Goal: Information Seeking & Learning: Learn about a topic

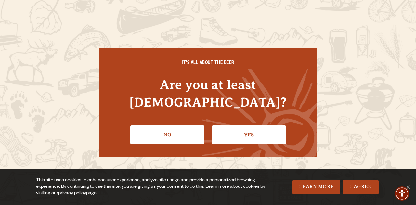
click at [241, 127] on link "Yes" at bounding box center [249, 134] width 74 height 19
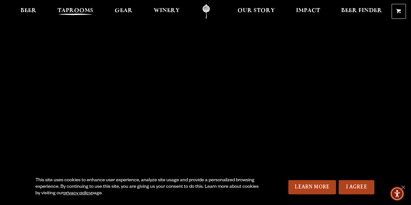
click at [88, 9] on span "Taprooms" at bounding box center [76, 10] width 36 height 5
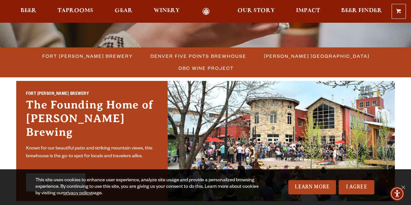
scroll to position [179, 0]
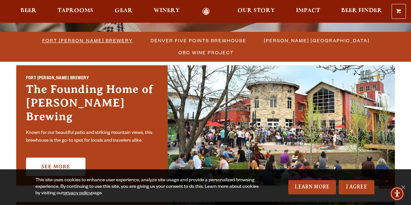
click at [42, 41] on span "Fort [PERSON_NAME] Brewery" at bounding box center [87, 40] width 91 height 9
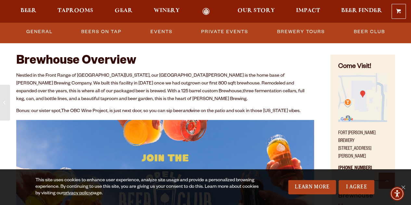
scroll to position [247, 0]
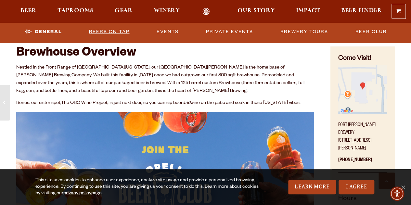
click at [131, 32] on link "Beers on Tap" at bounding box center [108, 31] width 45 height 15
click at [153, 67] on p "Nestled in the Front Range of Northern Colorado, our Fort Collins brewery is th…" at bounding box center [165, 79] width 298 height 31
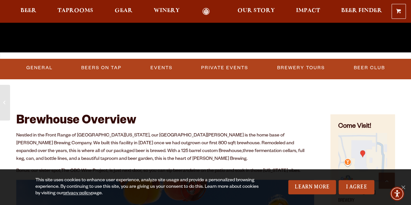
scroll to position [179, 0]
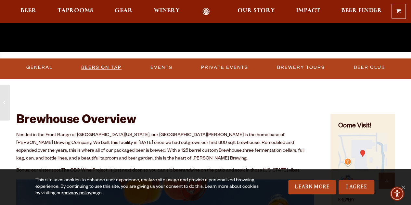
click at [115, 69] on link "Beers on Tap" at bounding box center [101, 67] width 45 height 15
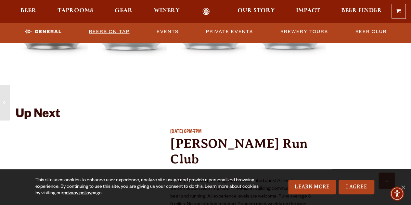
scroll to position [1354, 0]
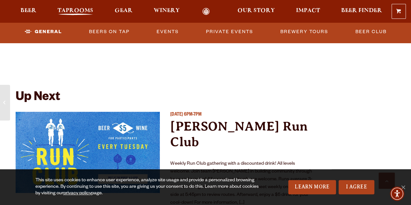
click at [73, 11] on span "Taprooms" at bounding box center [76, 10] width 36 height 5
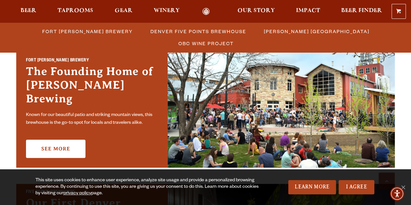
scroll to position [198, 0]
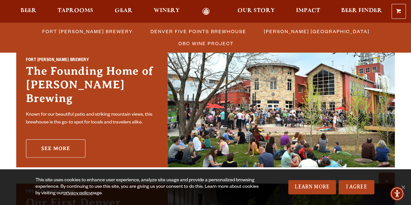
click at [54, 141] on link "See More" at bounding box center [55, 148] width 59 height 18
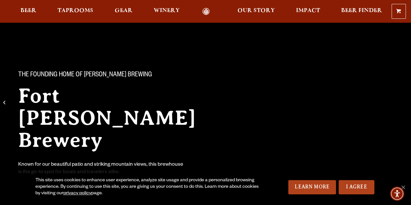
scroll to position [192, 0]
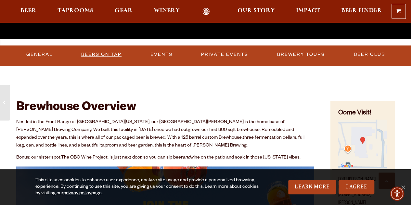
click at [111, 56] on link "Beers on Tap" at bounding box center [101, 54] width 45 height 15
click at [119, 108] on h2 "Brewhouse Overview" at bounding box center [165, 108] width 298 height 14
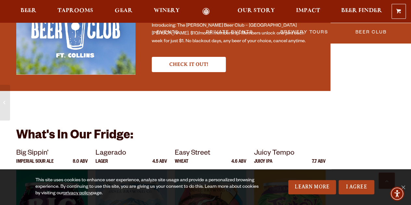
scroll to position [1089, 0]
